Goal: Find contact information: Find contact information

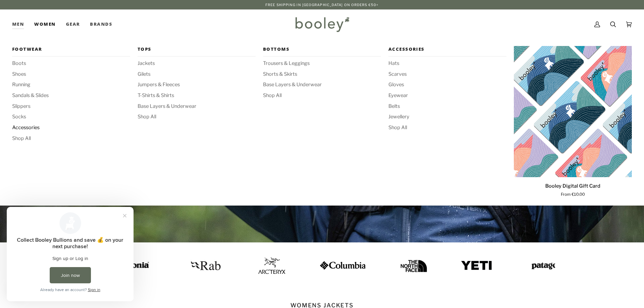
click at [26, 128] on span "Accessories" at bounding box center [71, 127] width 118 height 7
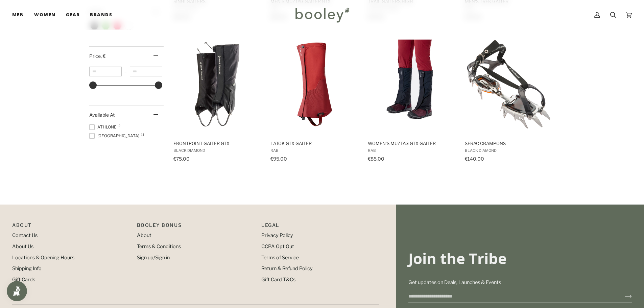
scroll to position [446, 0]
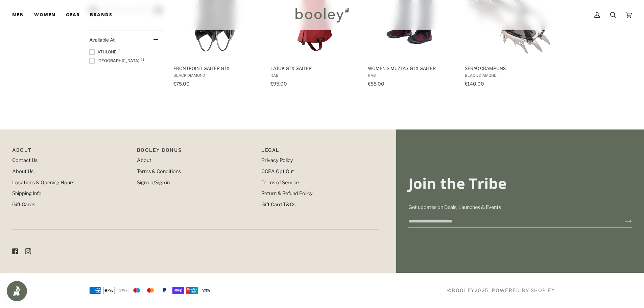
drag, startPoint x: 480, startPoint y: 221, endPoint x: 392, endPoint y: 221, distance: 87.5
click at [392, 221] on div "Join the Tribe Get updates on Deals, Launches & Events This customer is already…" at bounding box center [322, 200] width 620 height 143
click at [441, 221] on input "Email" at bounding box center [511, 221] width 206 height 13
click at [22, 155] on p "About" at bounding box center [71, 151] width 118 height 10
click at [22, 161] on link "Contact Us" at bounding box center [24, 160] width 25 height 6
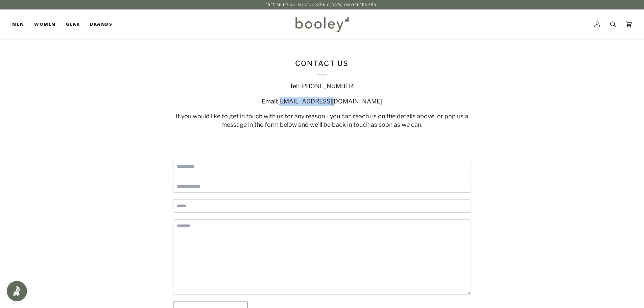
drag, startPoint x: 361, startPoint y: 101, endPoint x: 310, endPoint y: 100, distance: 51.7
click at [310, 100] on div "Email: hello@booley.ie" at bounding box center [322, 101] width 298 height 8
copy span "hello@booley.ie"
